Goal: Navigation & Orientation: Find specific page/section

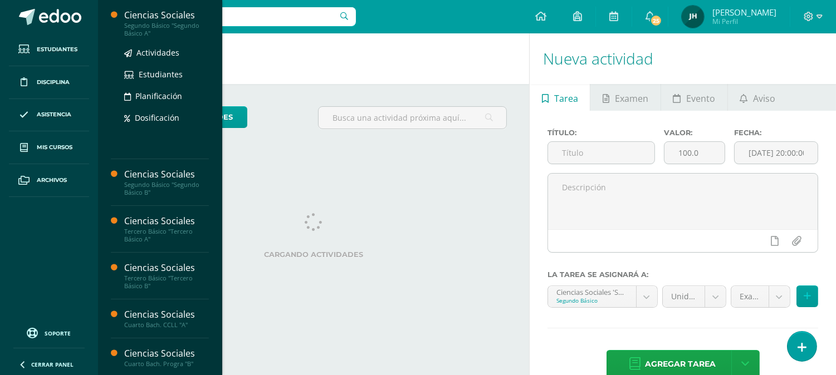
click at [139, 29] on div "Segundo Básico "Segundo Básico A"" at bounding box center [166, 30] width 85 height 16
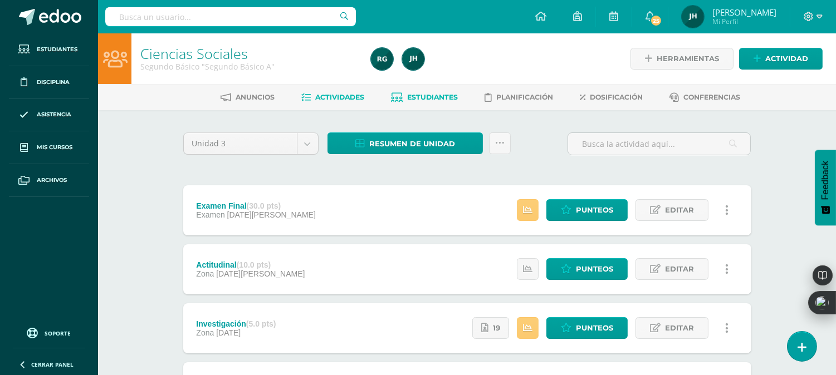
click at [425, 101] on link "Estudiantes" at bounding box center [424, 98] width 67 height 18
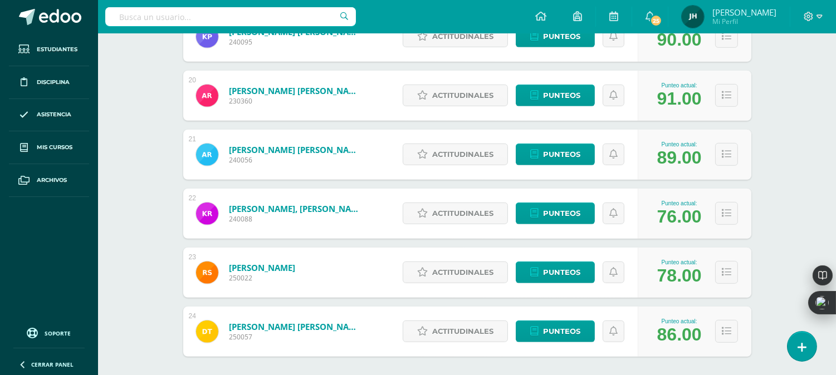
scroll to position [1348, 0]
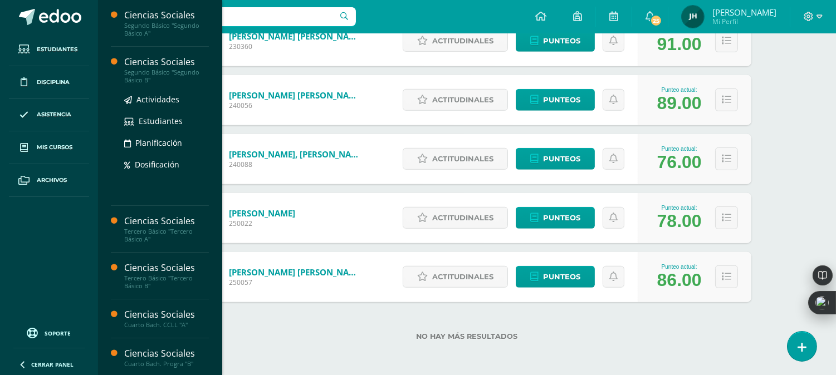
click at [143, 70] on div "Segundo Básico "Segundo Básico B"" at bounding box center [166, 76] width 85 height 16
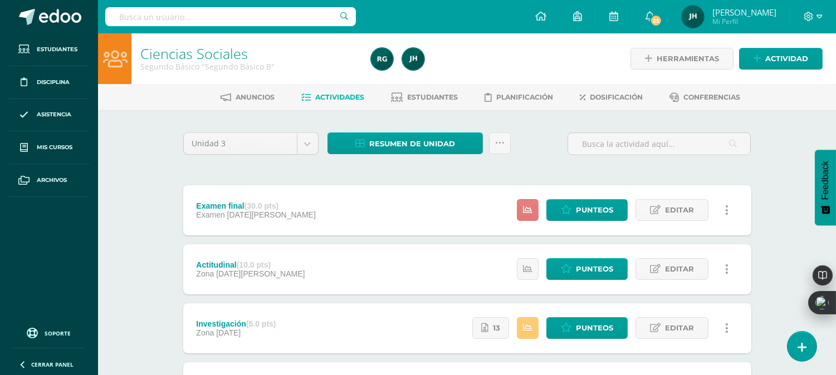
click at [526, 208] on icon at bounding box center [527, 209] width 9 height 9
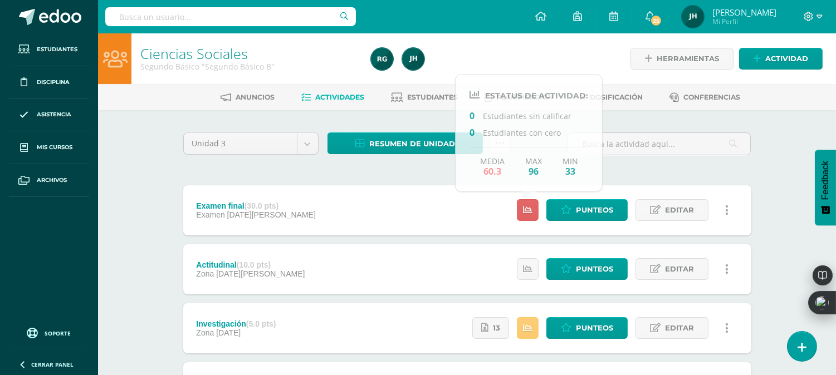
click at [397, 160] on div "Resumen de unidad Descargar como HTML Descargar como PDF Descargar como XLS Sub…" at bounding box center [419, 149] width 192 height 32
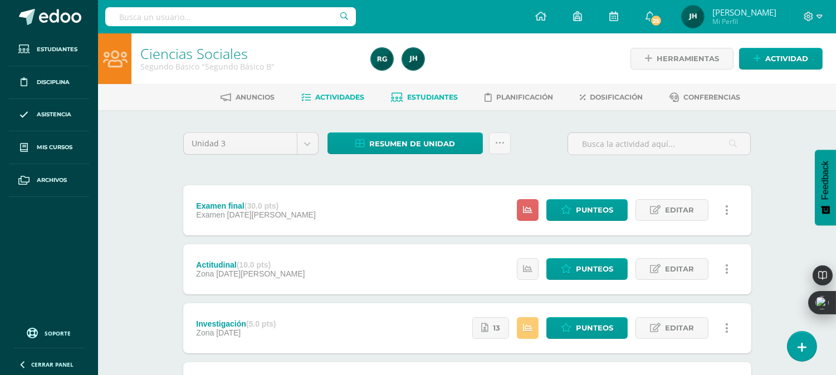
click at [429, 98] on span "Estudiantes" at bounding box center [432, 97] width 51 height 8
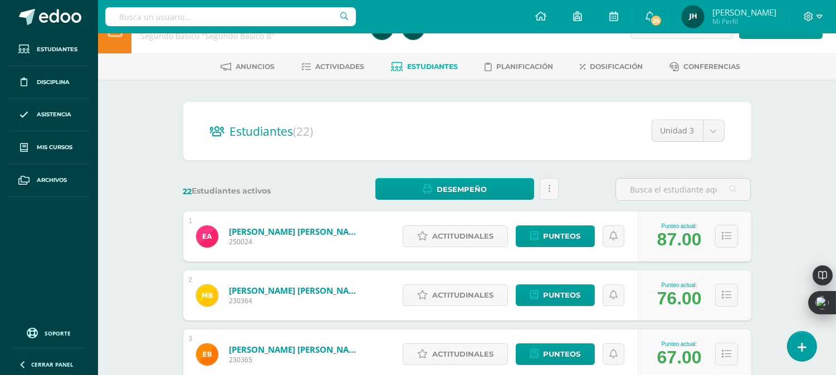
scroll to position [62, 0]
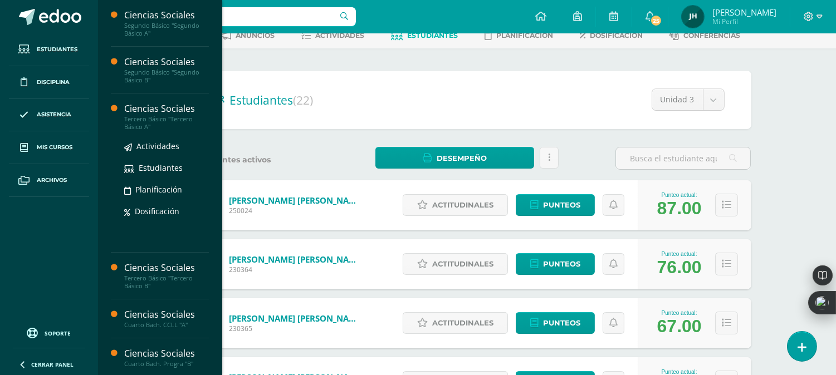
click at [129, 115] on div "Tercero Básico "Tercero Básico A"" at bounding box center [166, 123] width 85 height 16
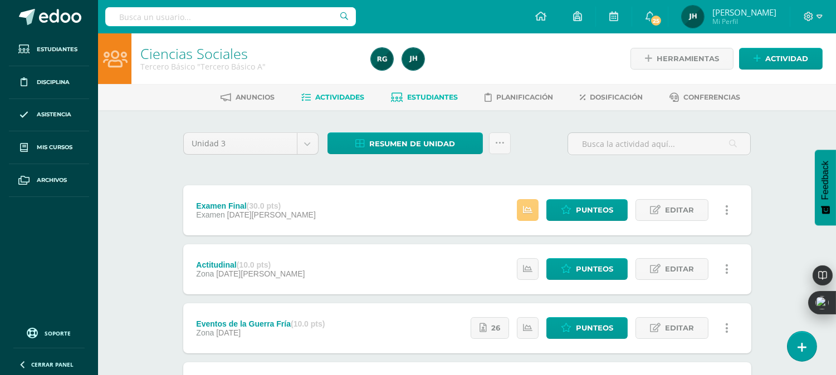
click at [416, 101] on span "Estudiantes" at bounding box center [432, 97] width 51 height 8
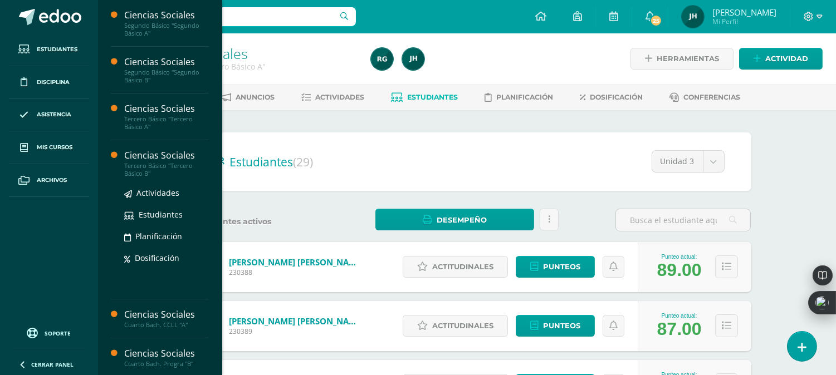
click at [143, 173] on div "Tercero Básico "Tercero Básico B"" at bounding box center [166, 170] width 85 height 16
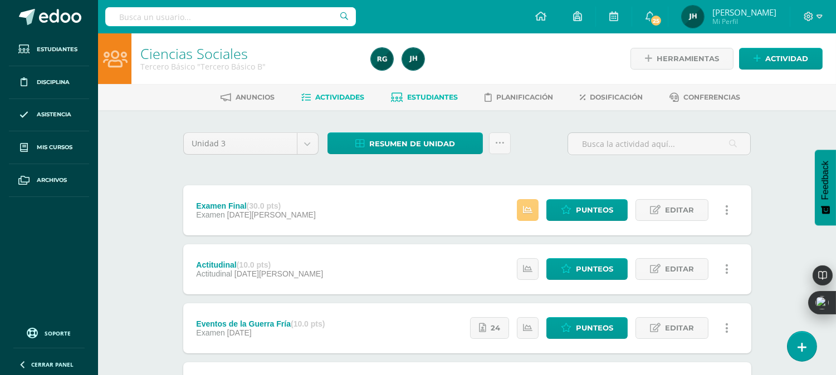
click at [425, 100] on span "Estudiantes" at bounding box center [432, 97] width 51 height 8
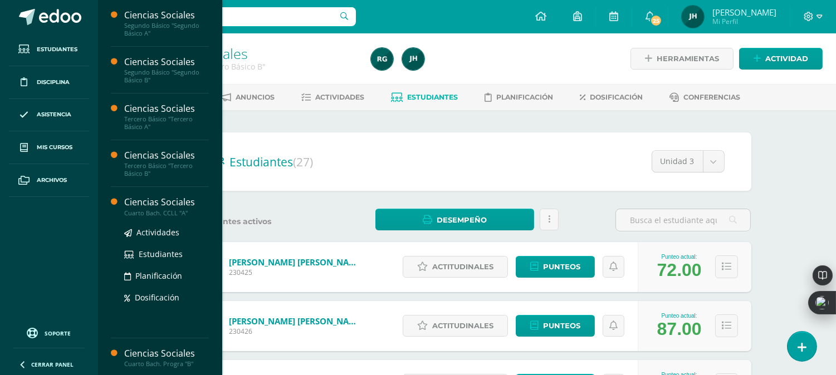
click at [165, 215] on div "Cuarto Bach. CCLL "A"" at bounding box center [166, 213] width 85 height 8
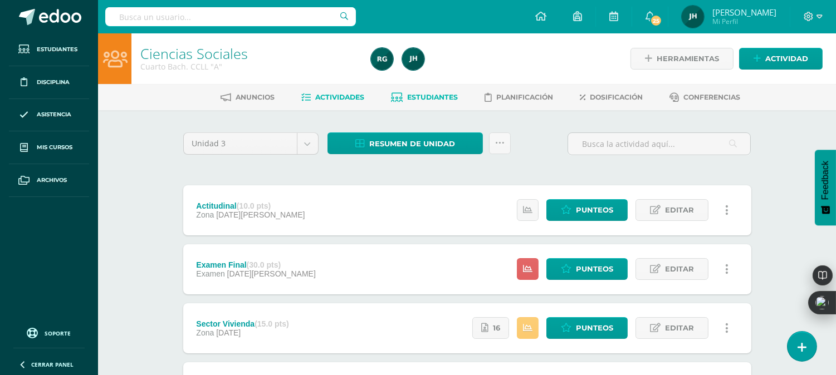
click at [430, 99] on span "Estudiantes" at bounding box center [432, 97] width 51 height 8
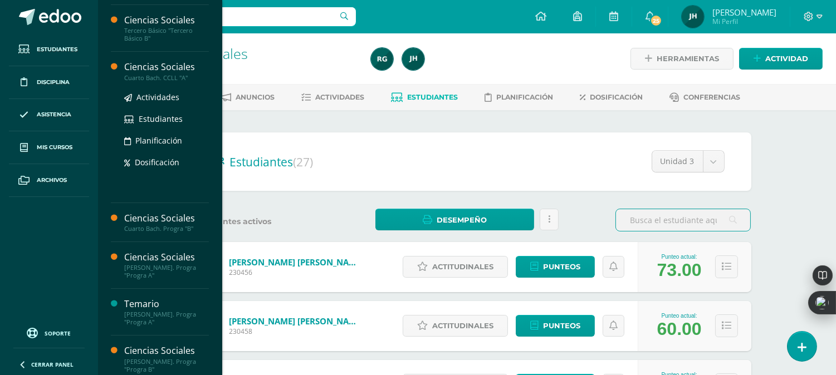
scroll to position [190, 0]
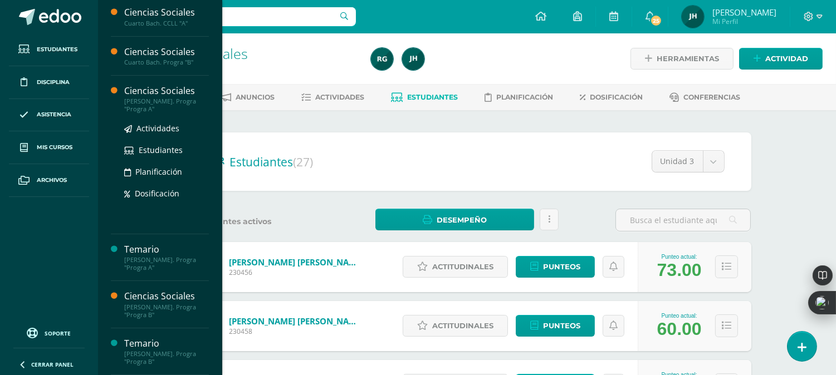
click at [141, 105] on div "[PERSON_NAME]. Progra "Progra A"" at bounding box center [166, 105] width 85 height 16
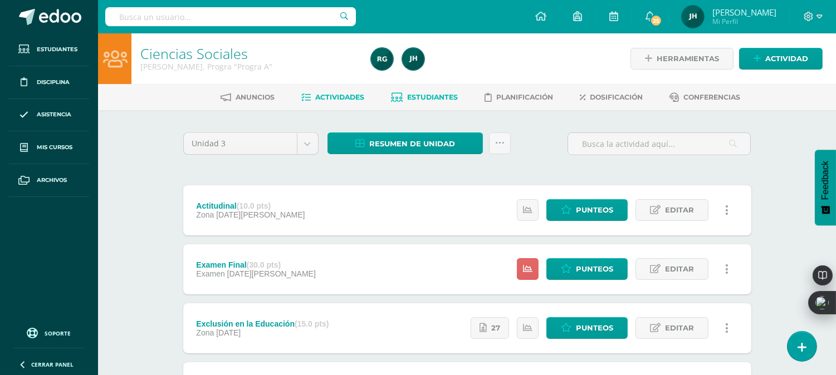
click at [418, 97] on span "Estudiantes" at bounding box center [432, 97] width 51 height 8
